Goal: Transaction & Acquisition: Purchase product/service

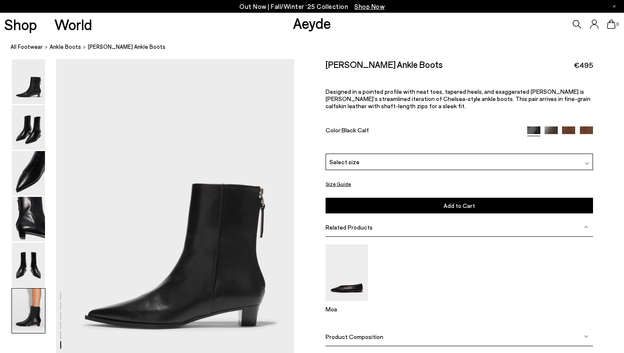
scroll to position [1654, 0]
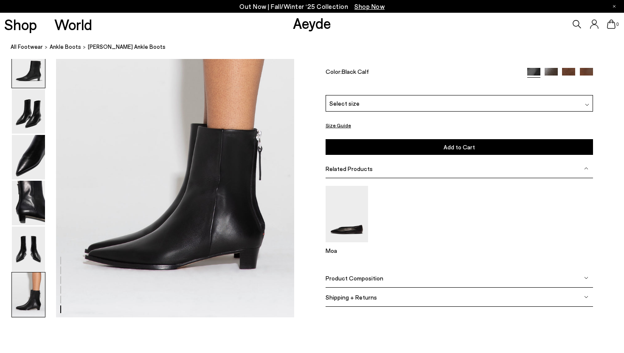
click at [30, 77] on img at bounding box center [28, 65] width 33 height 45
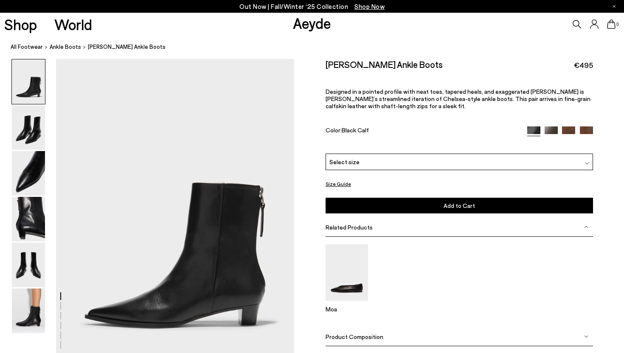
scroll to position [0, 0]
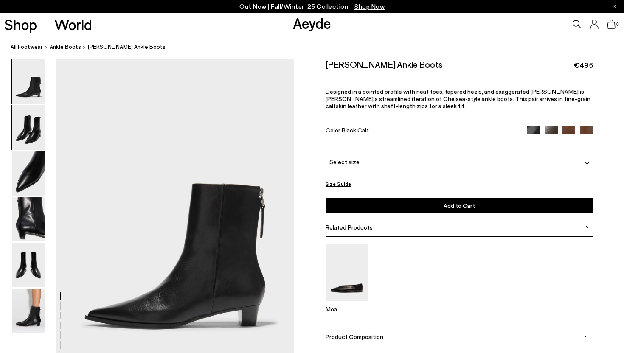
click at [32, 122] on img at bounding box center [28, 127] width 33 height 45
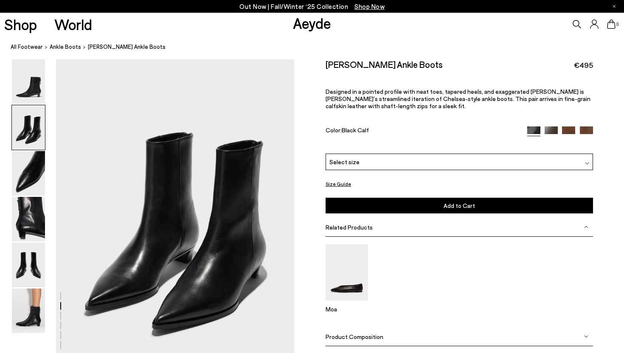
scroll to position [320, 0]
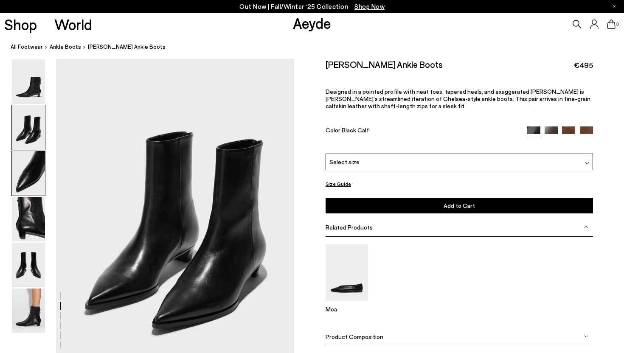
click at [30, 170] on img at bounding box center [28, 173] width 33 height 45
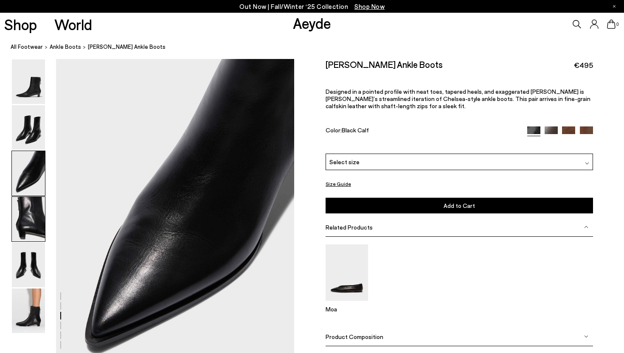
click at [30, 222] on img at bounding box center [28, 219] width 33 height 45
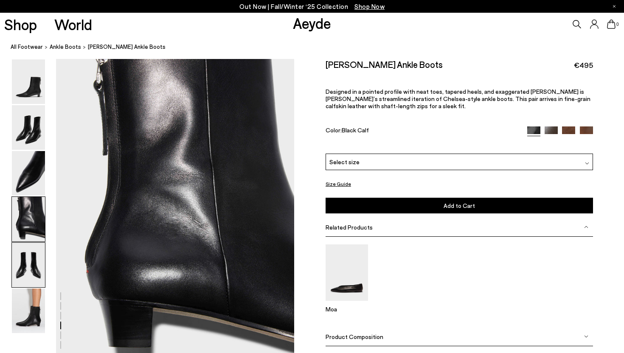
click at [31, 264] on img at bounding box center [28, 265] width 33 height 45
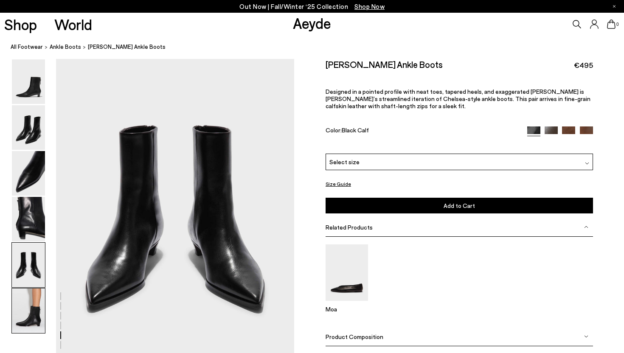
click at [32, 305] on img at bounding box center [28, 311] width 33 height 45
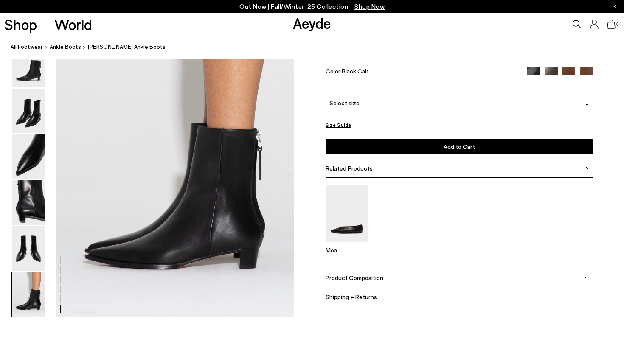
scroll to position [1653, 0]
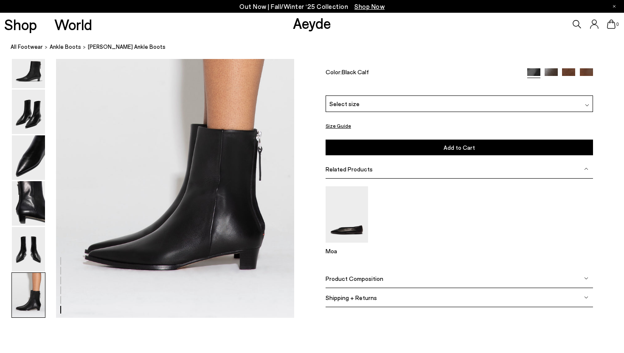
click at [489, 103] on div "Select size" at bounding box center [459, 103] width 267 height 17
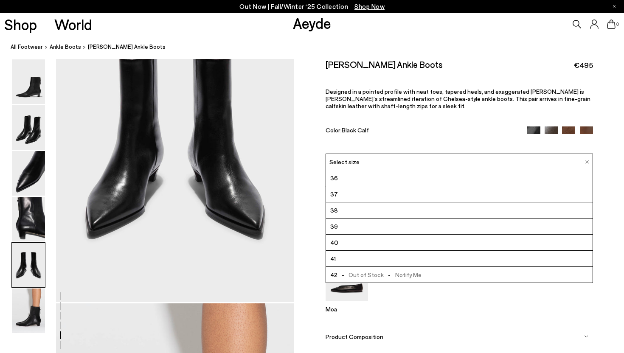
scroll to position [1341, 0]
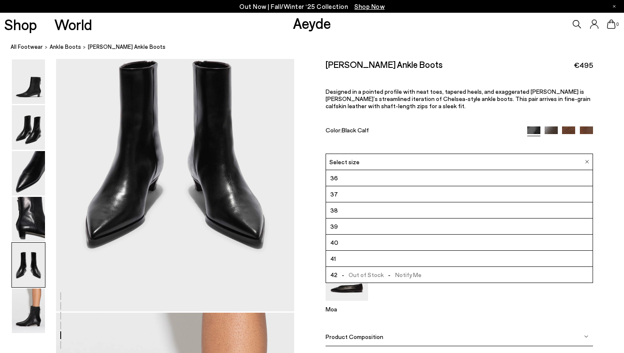
drag, startPoint x: 320, startPoint y: 68, endPoint x: 438, endPoint y: 69, distance: 117.6
click at [438, 69] on div "Size Guide Shoes Belt Our shoes come in European sizing. The easiest way to mea…" at bounding box center [459, 217] width 330 height 317
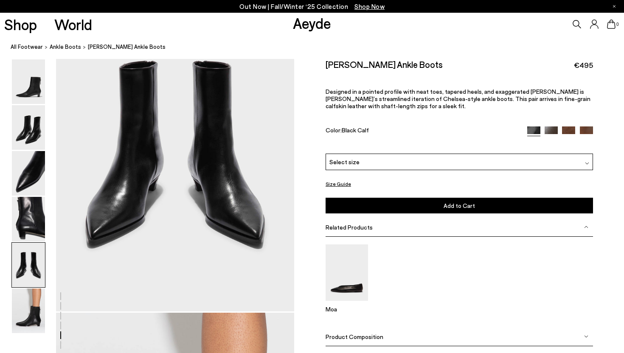
copy h2 "Harriet Pointed Ankle Boots"
click at [432, 158] on div "Select size" at bounding box center [459, 162] width 267 height 17
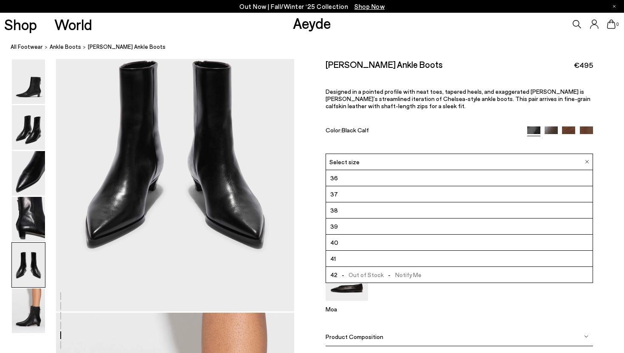
click at [416, 208] on li "38" at bounding box center [459, 210] width 267 height 16
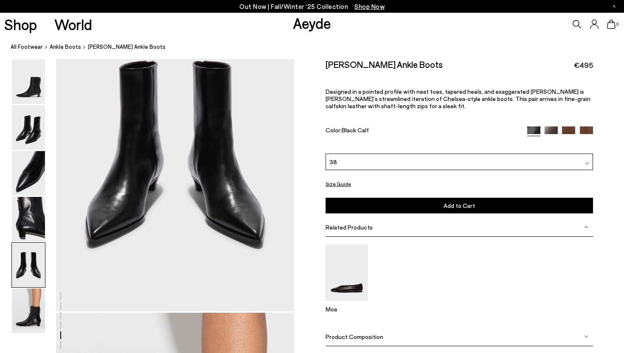
click at [340, 182] on button "Size Guide" at bounding box center [338, 184] width 25 height 11
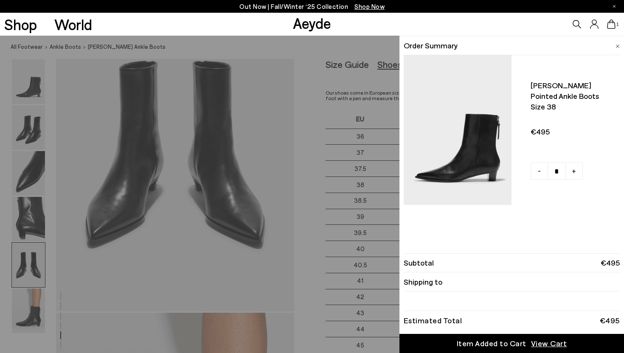
click at [615, 42] on span at bounding box center [617, 44] width 4 height 11
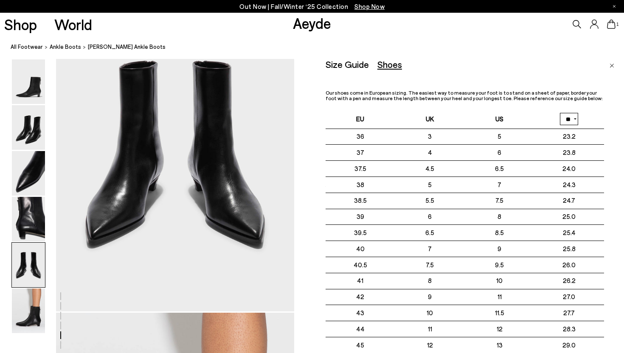
click at [612, 67] on link "Close" at bounding box center [611, 64] width 5 height 10
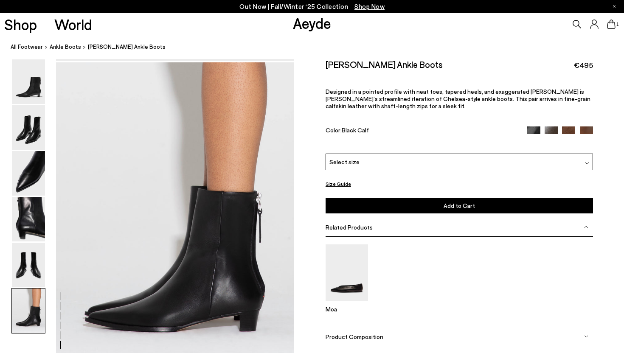
scroll to position [1639, 0]
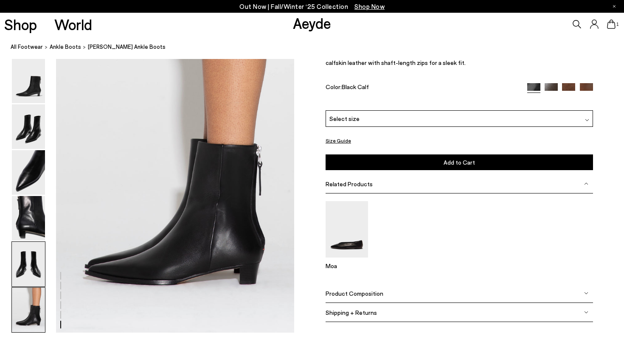
click at [28, 260] on img at bounding box center [28, 264] width 33 height 45
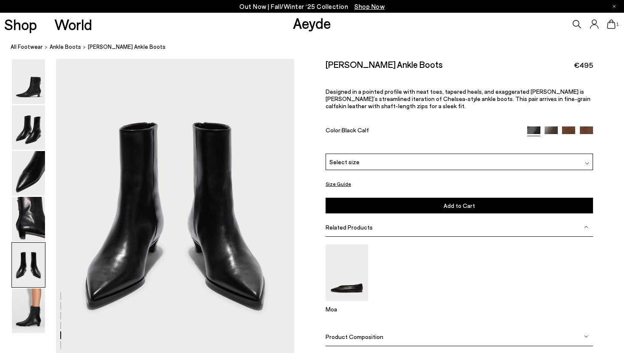
scroll to position [1277, 0]
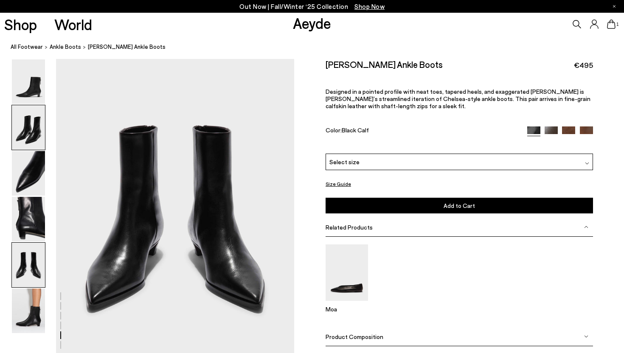
click at [30, 132] on img at bounding box center [28, 127] width 33 height 45
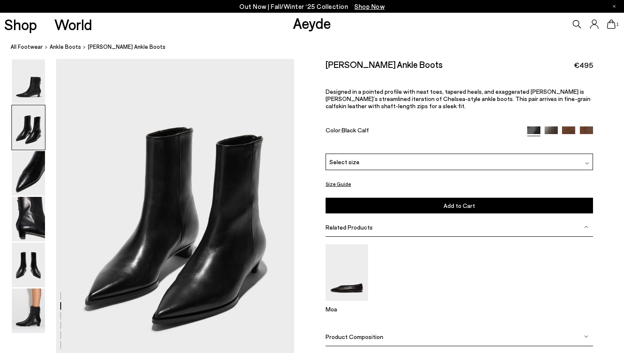
scroll to position [320, 0]
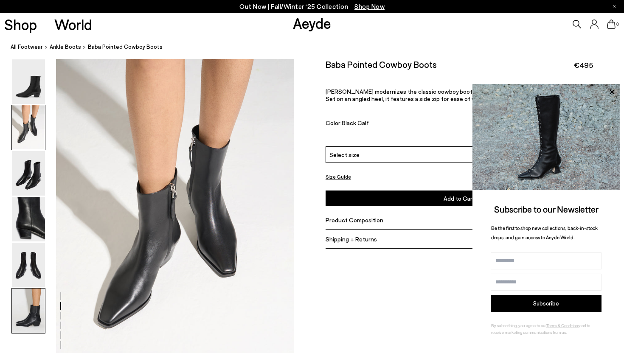
click at [32, 323] on img at bounding box center [28, 311] width 33 height 45
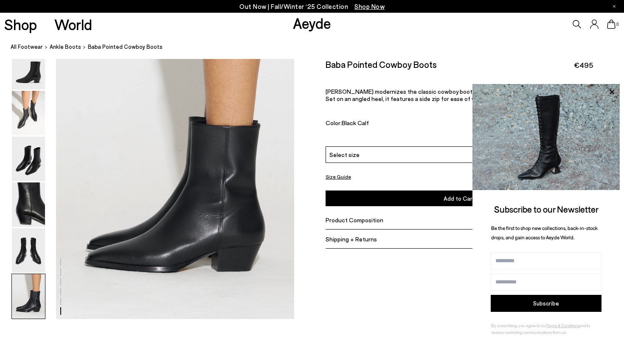
scroll to position [1654, 0]
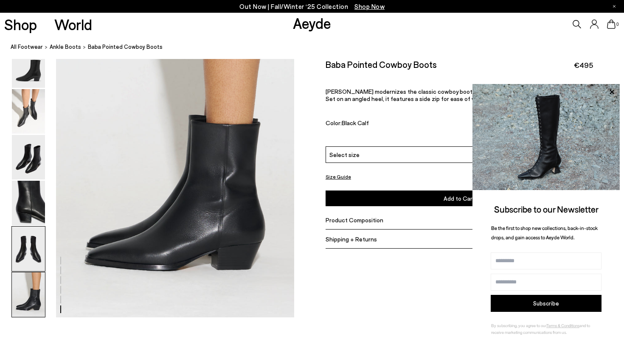
click at [39, 250] on img at bounding box center [28, 249] width 33 height 45
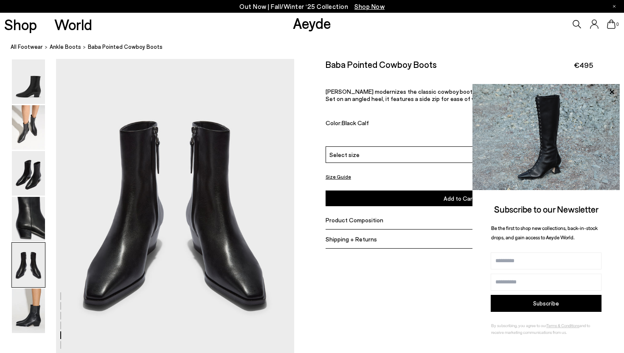
scroll to position [1277, 0]
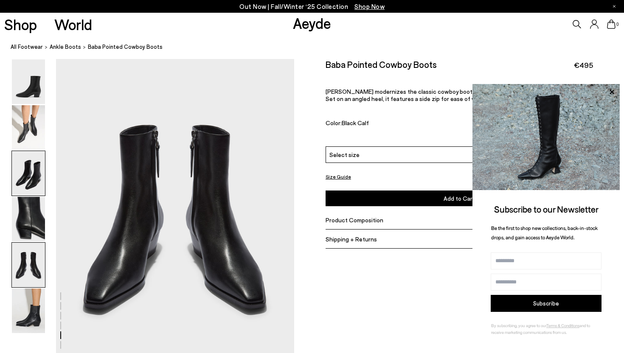
click at [32, 152] on img at bounding box center [28, 173] width 33 height 45
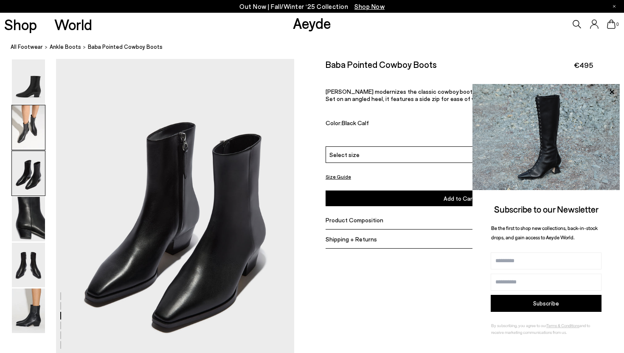
click at [29, 140] on img at bounding box center [28, 127] width 33 height 45
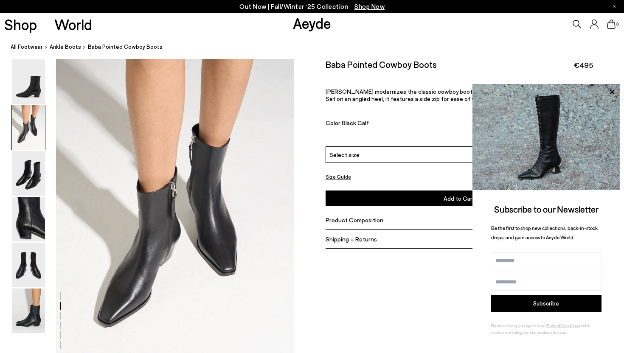
scroll to position [320, 0]
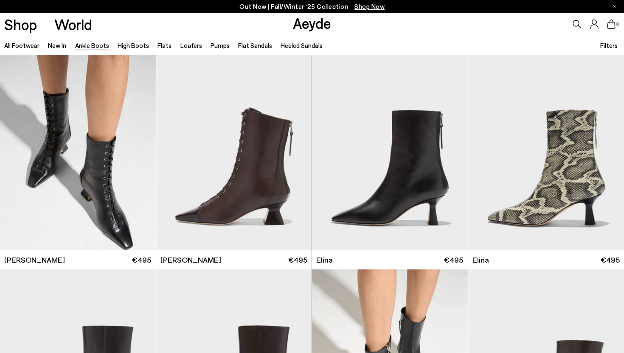
scroll to position [4357, 0]
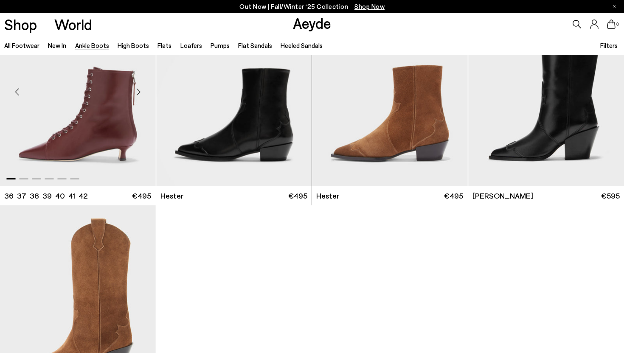
click at [138, 92] on div "Next slide" at bounding box center [138, 91] width 25 height 25
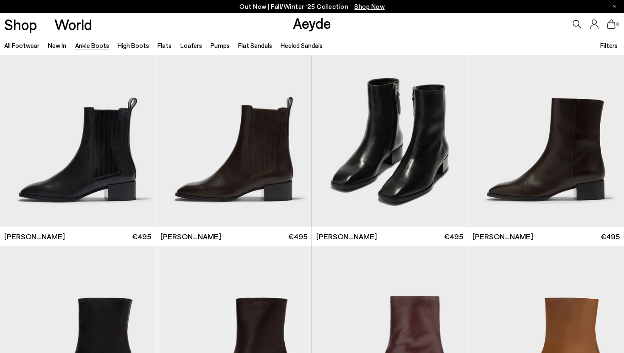
scroll to position [3611, 0]
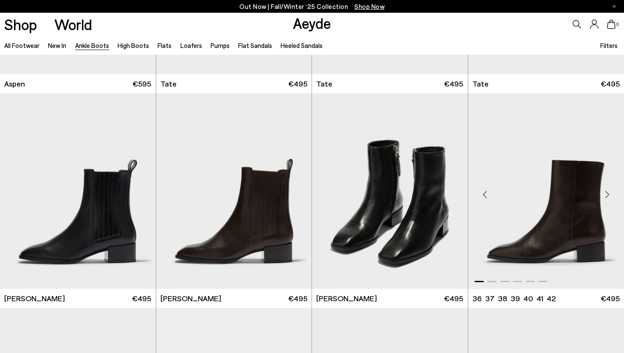
click at [607, 196] on div "Next slide" at bounding box center [606, 194] width 25 height 25
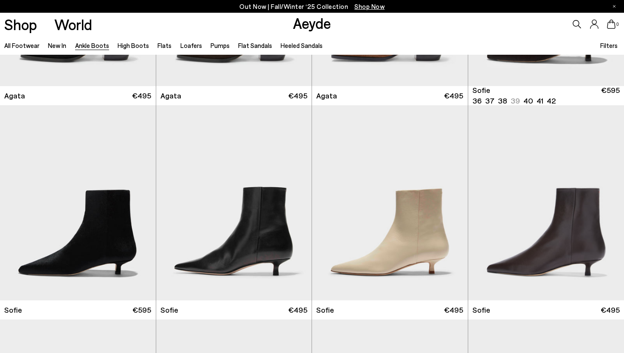
scroll to position [646, 0]
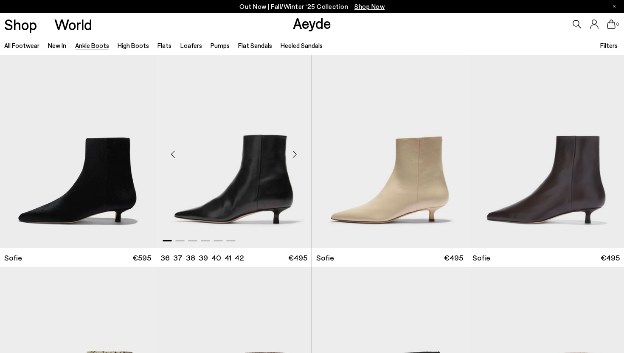
click at [295, 155] on div "Next slide" at bounding box center [294, 153] width 25 height 25
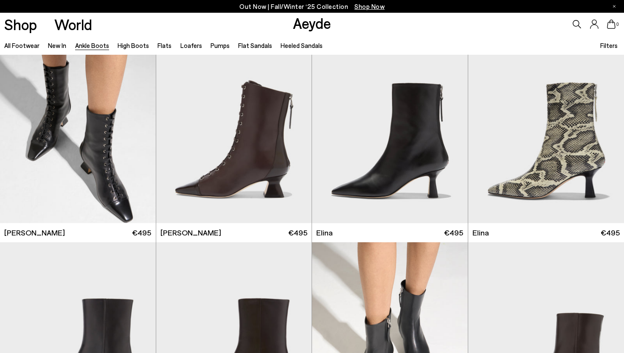
scroll to position [0, 0]
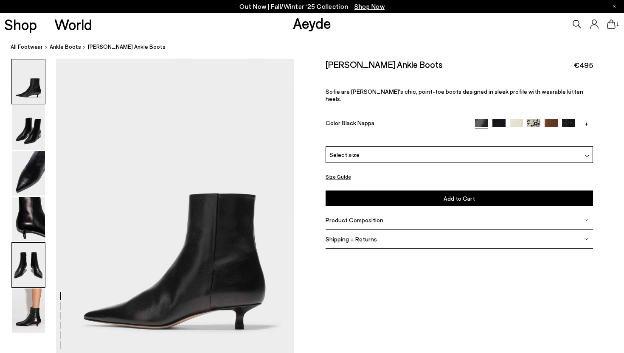
click at [28, 274] on img at bounding box center [28, 265] width 33 height 45
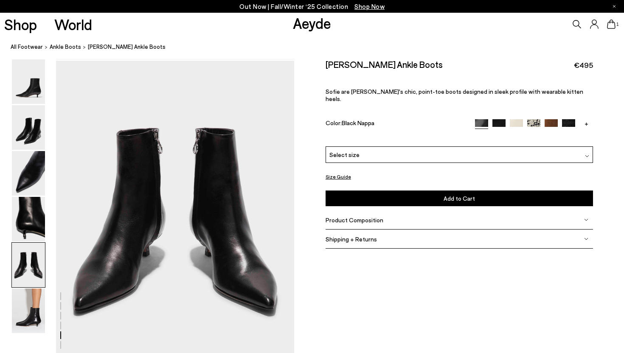
scroll to position [1277, 0]
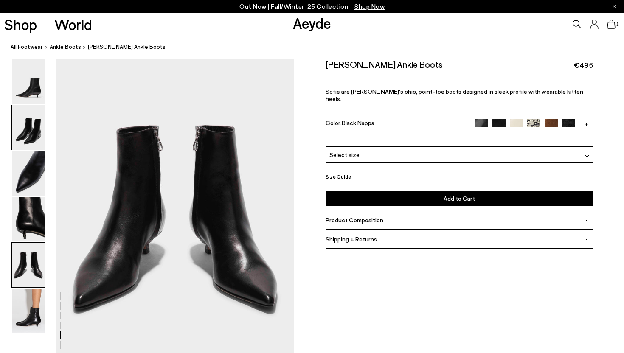
click at [20, 135] on img at bounding box center [28, 127] width 33 height 45
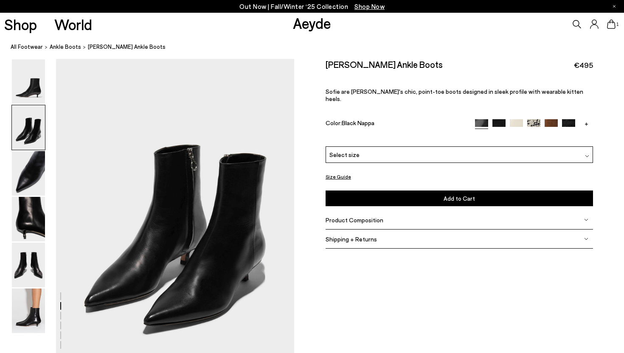
scroll to position [320, 0]
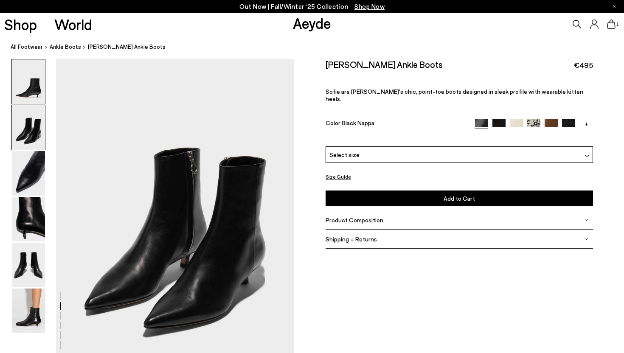
click at [34, 89] on img at bounding box center [28, 81] width 33 height 45
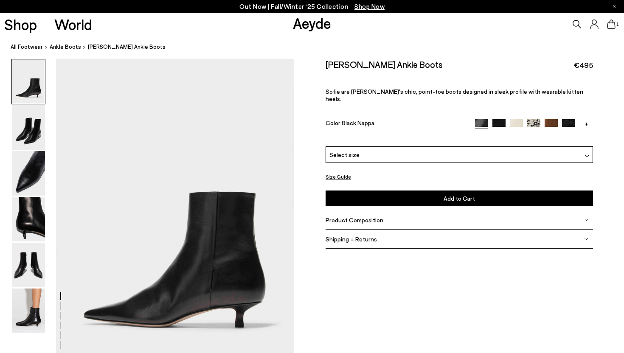
scroll to position [0, 0]
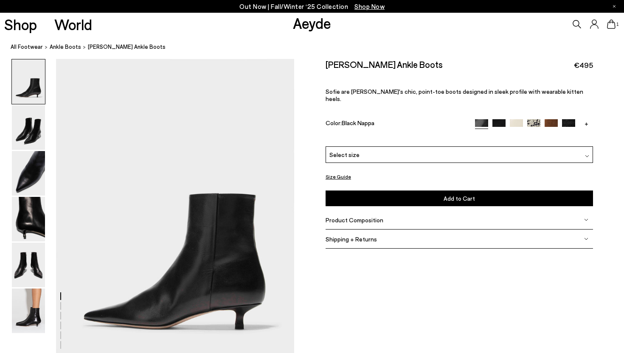
click at [364, 146] on div "Select size" at bounding box center [459, 154] width 267 height 17
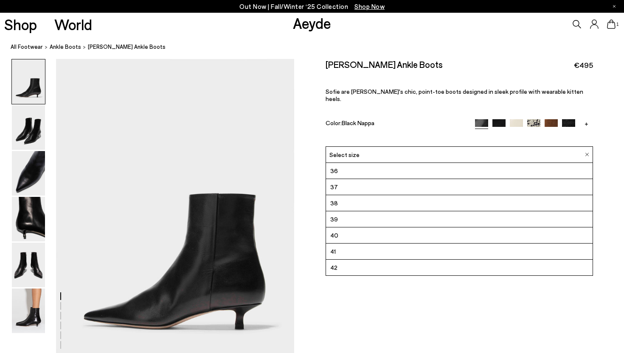
click at [519, 69] on div "Sofie Leather Ankle Boots €495" at bounding box center [459, 64] width 267 height 11
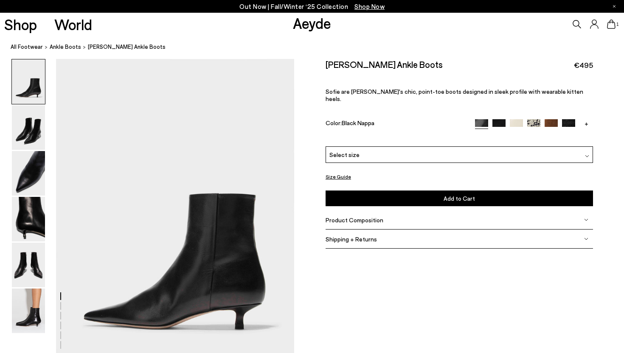
click at [459, 210] on div "Product Composition" at bounding box center [459, 219] width 267 height 19
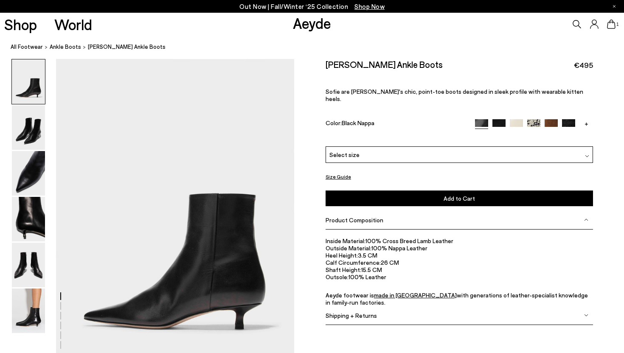
click at [459, 210] on div "Product Composition" at bounding box center [459, 219] width 267 height 19
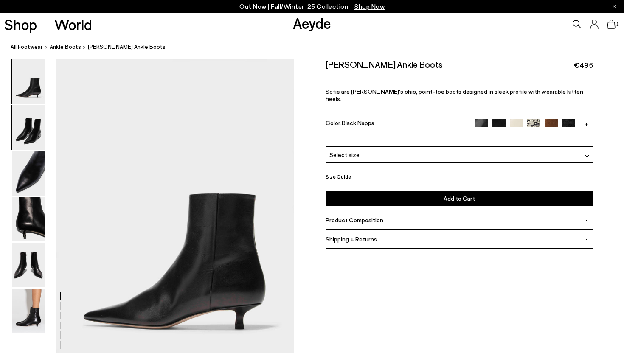
click at [36, 130] on img at bounding box center [28, 127] width 33 height 45
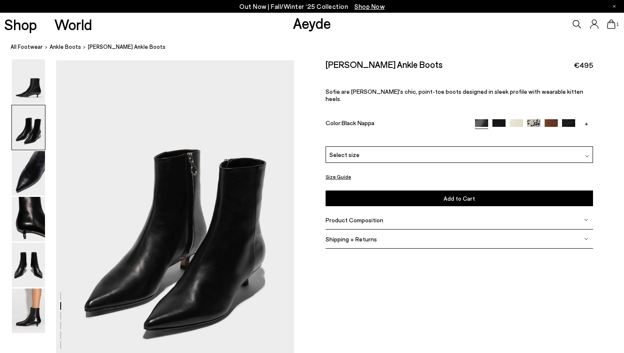
scroll to position [320, 0]
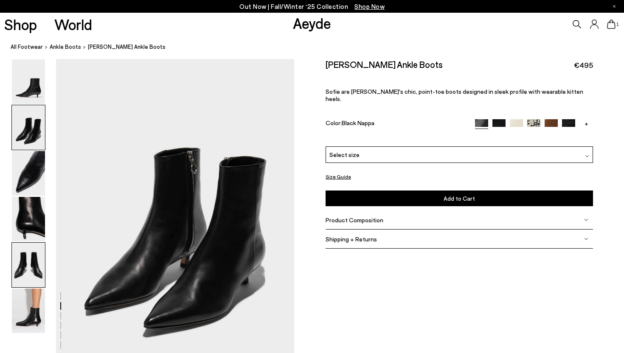
click at [12, 266] on img at bounding box center [28, 265] width 33 height 45
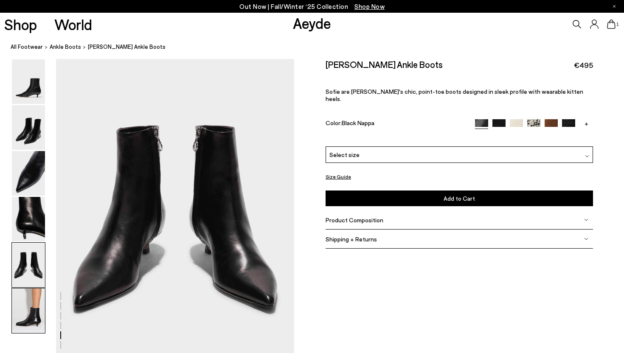
click at [42, 311] on img at bounding box center [28, 311] width 33 height 45
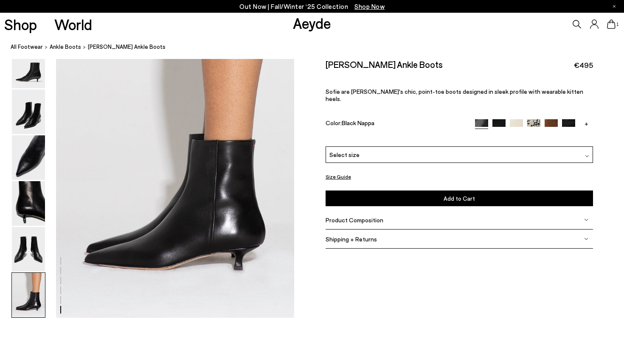
scroll to position [1654, 0]
click at [32, 111] on img at bounding box center [28, 111] width 33 height 45
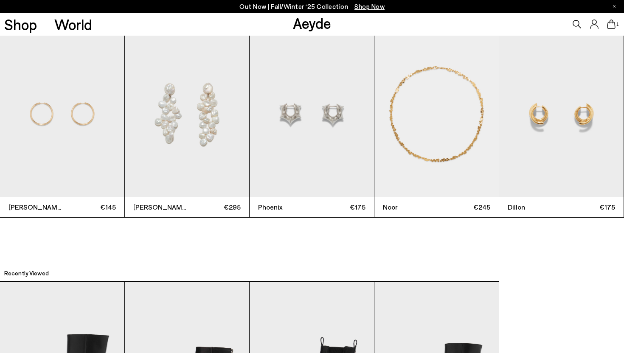
scroll to position [2254, 0]
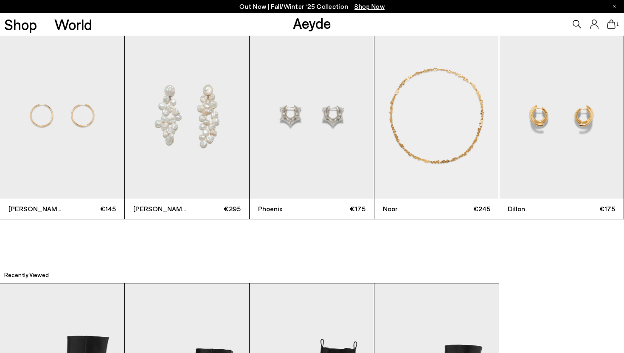
click at [462, 187] on img "4 / 12" at bounding box center [436, 116] width 124 height 166
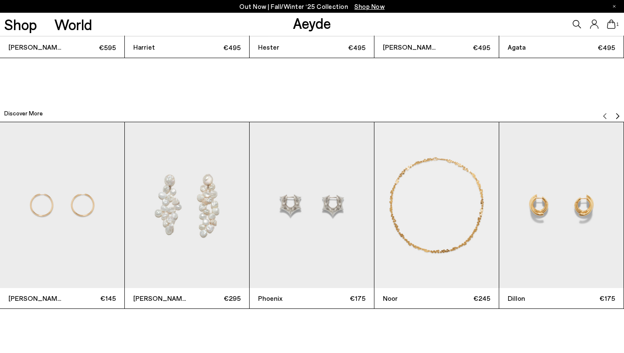
scroll to position [2173, 0]
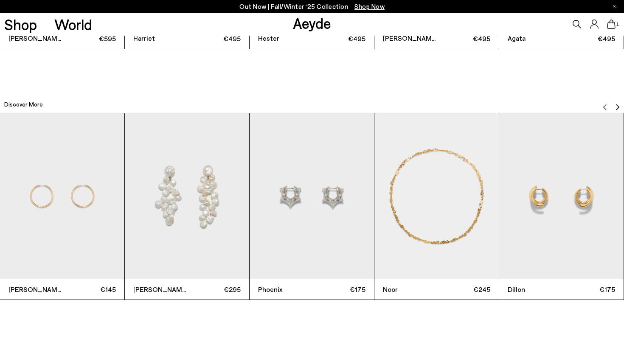
click at [619, 100] on button "Next slide" at bounding box center [617, 104] width 7 height 13
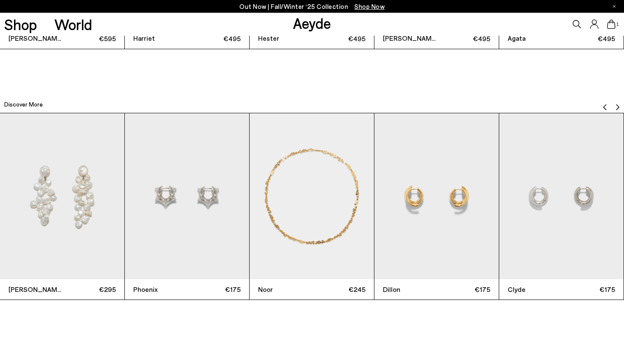
click at [619, 100] on button "Next slide" at bounding box center [617, 104] width 7 height 13
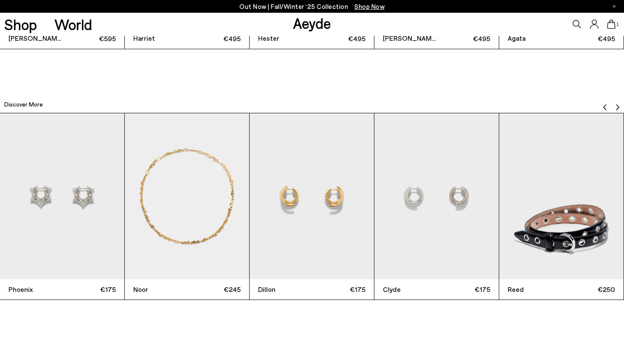
click at [619, 100] on button "Next slide" at bounding box center [617, 104] width 7 height 13
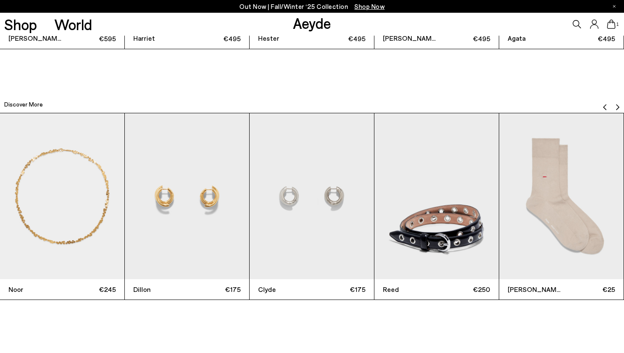
click at [619, 100] on button "Next slide" at bounding box center [617, 104] width 7 height 13
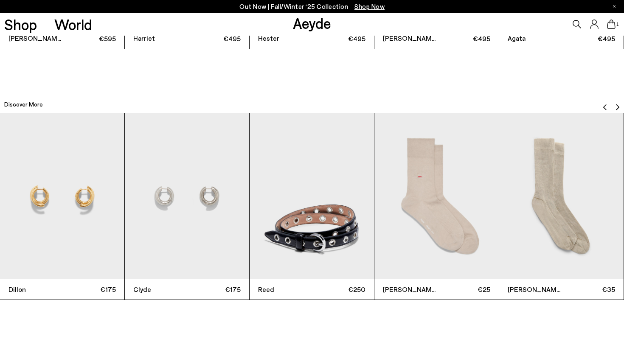
click at [619, 100] on button "Next slide" at bounding box center [617, 104] width 7 height 13
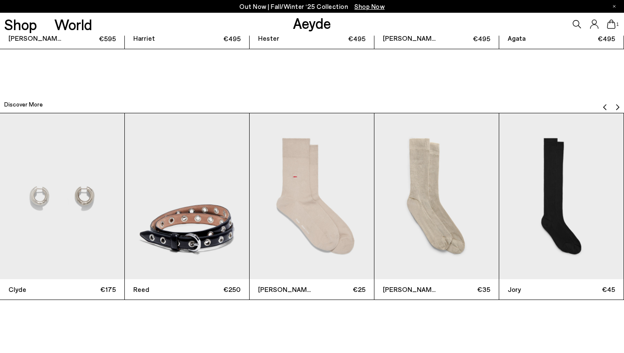
click at [619, 100] on button "Next slide" at bounding box center [617, 104] width 7 height 13
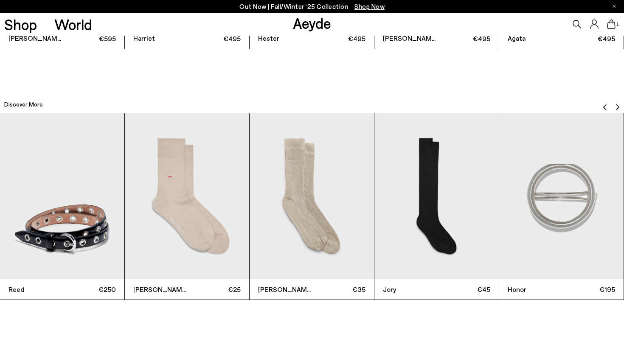
click at [619, 100] on button "Next slide" at bounding box center [617, 104] width 7 height 13
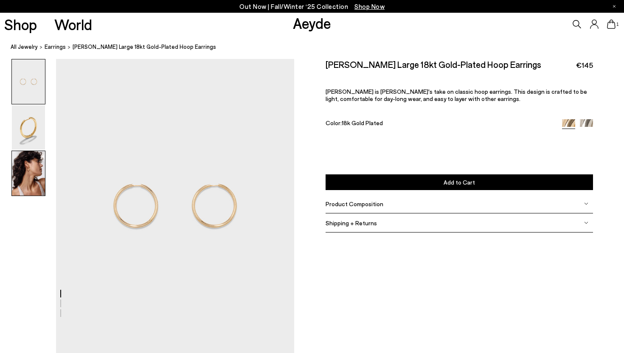
click at [35, 175] on img at bounding box center [28, 173] width 33 height 45
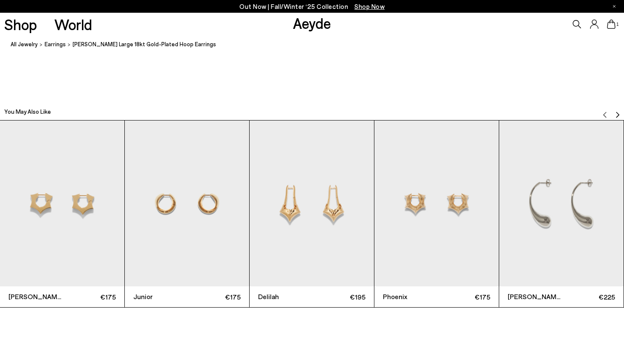
scroll to position [920, 0]
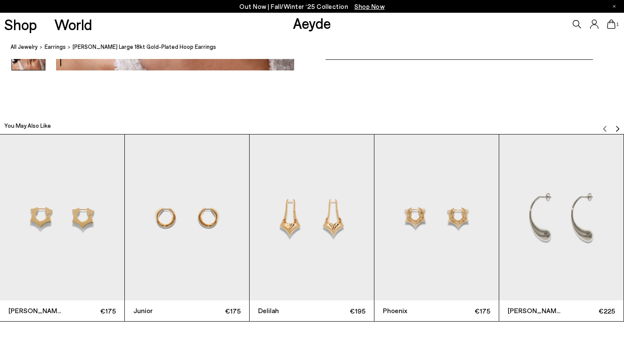
click at [617, 126] on img "Next slide" at bounding box center [617, 128] width 7 height 7
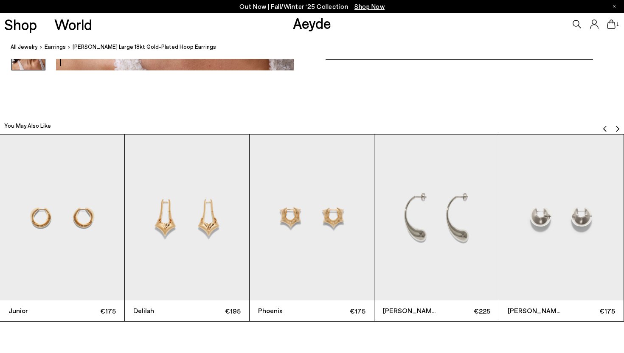
click at [617, 126] on img "Next slide" at bounding box center [617, 128] width 7 height 7
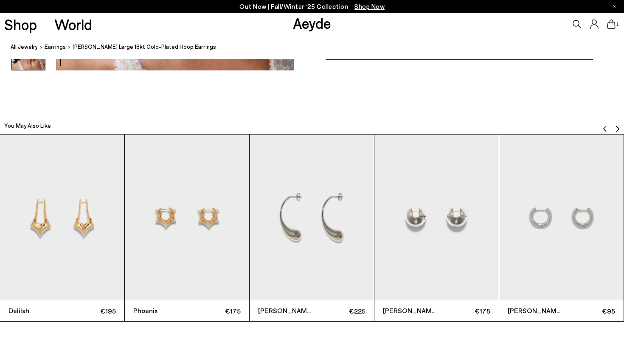
click at [617, 126] on img "Next slide" at bounding box center [617, 128] width 7 height 7
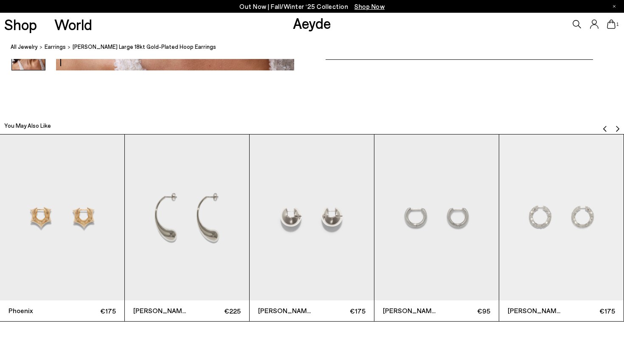
click at [617, 126] on img "Next slide" at bounding box center [617, 128] width 7 height 7
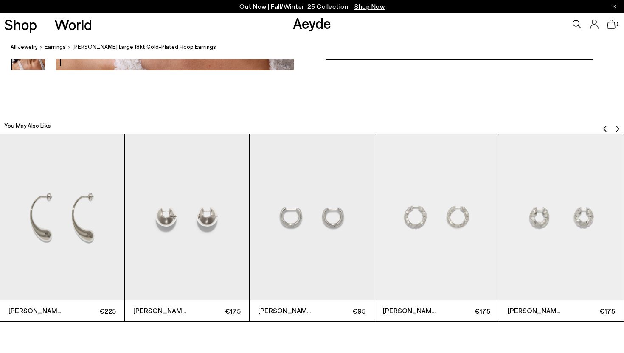
click at [617, 126] on img "Next slide" at bounding box center [617, 128] width 7 height 7
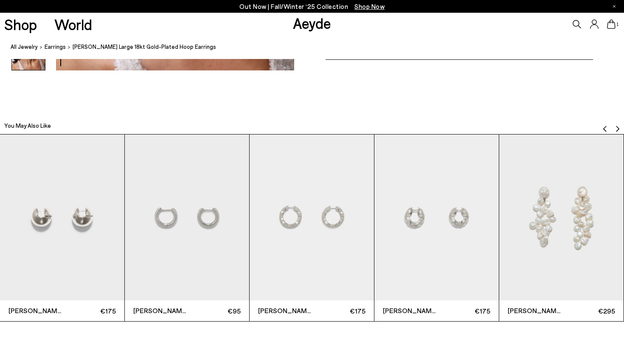
click at [617, 126] on img "Next slide" at bounding box center [617, 128] width 7 height 7
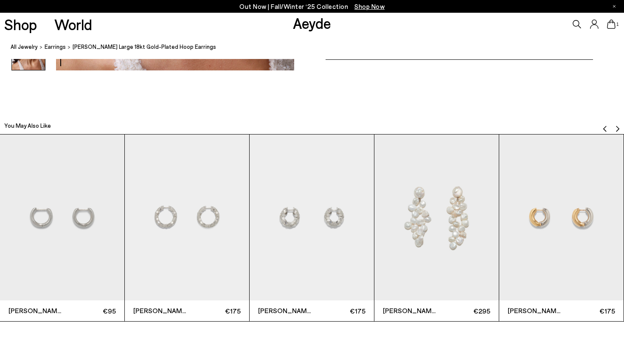
click at [617, 126] on img "Next slide" at bounding box center [617, 128] width 7 height 7
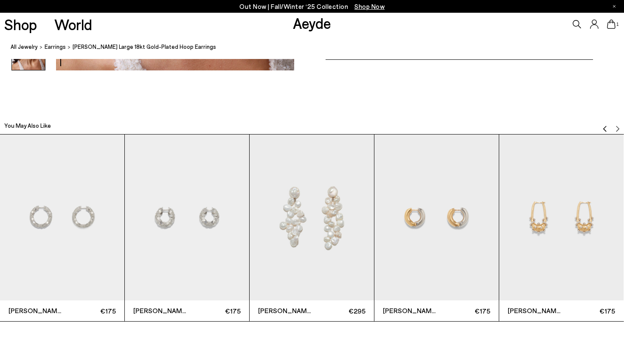
click at [283, 277] on img "10 / 12" at bounding box center [312, 218] width 124 height 166
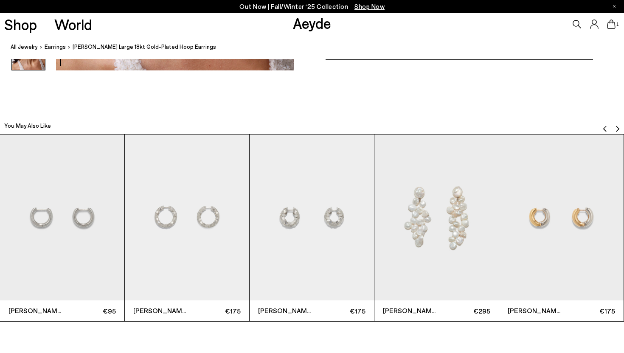
click at [425, 227] on img "10 / 12" at bounding box center [436, 218] width 124 height 166
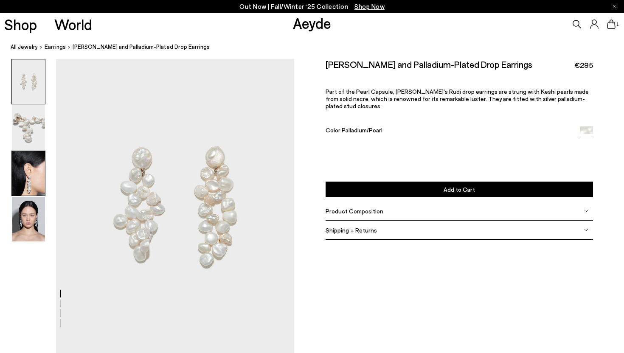
click at [36, 178] on img at bounding box center [28, 173] width 33 height 45
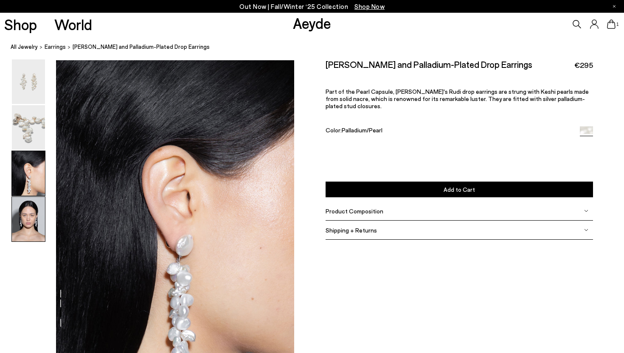
click at [34, 218] on img at bounding box center [28, 219] width 33 height 45
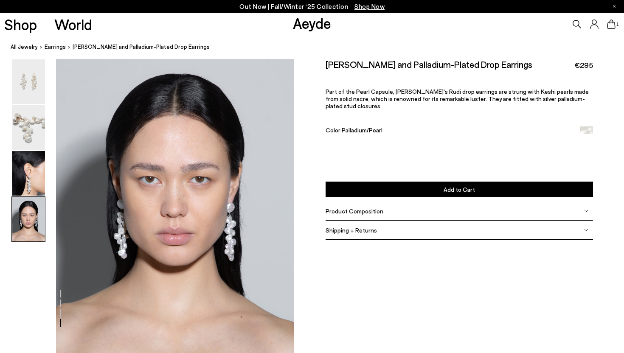
scroll to position [944, 0]
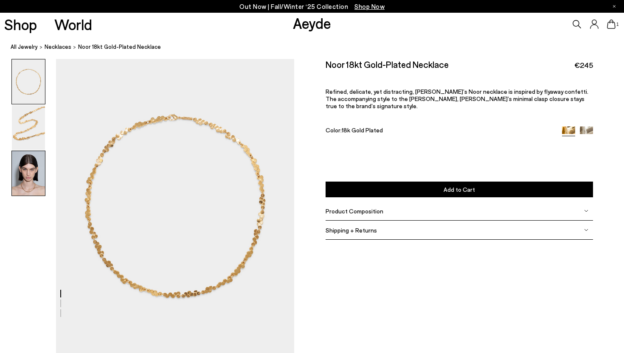
click at [31, 180] on img at bounding box center [28, 173] width 33 height 45
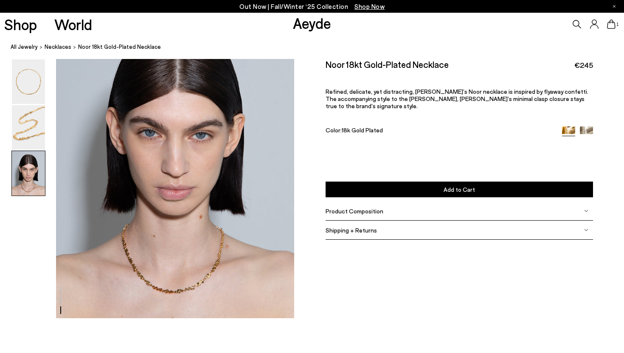
scroll to position [673, 0]
